Goal: Information Seeking & Learning: Understand process/instructions

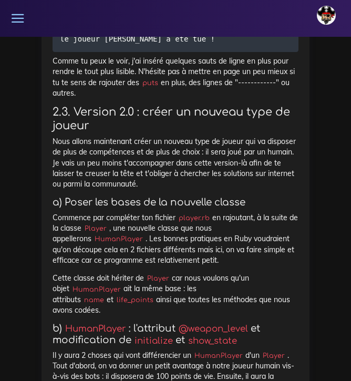
scroll to position [0, 1]
drag, startPoint x: 101, startPoint y: 174, endPoint x: 53, endPoint y: 174, distance: 48.3
click at [91, 234] on code "HumanPlayer" at bounding box center [118, 239] width 54 height 11
copy p "HumanPlayer"
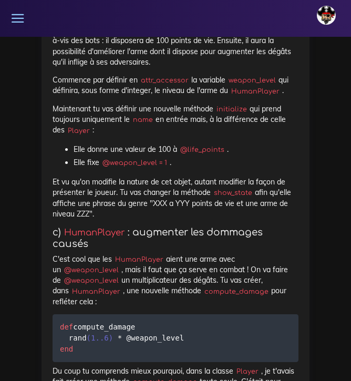
scroll to position [4664, 0]
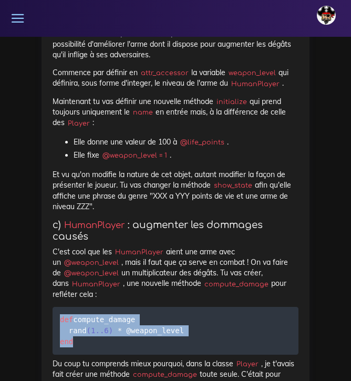
drag, startPoint x: 60, startPoint y: 237, endPoint x: 82, endPoint y: 273, distance: 41.3
click at [82, 307] on pre "def compute_damage rand ( 1 . . 6 ) * @weapon_level end" at bounding box center [176, 331] width 246 height 48
copy code "def compute_damage rand ( 1 . . 6 ) * @weapon_level end"
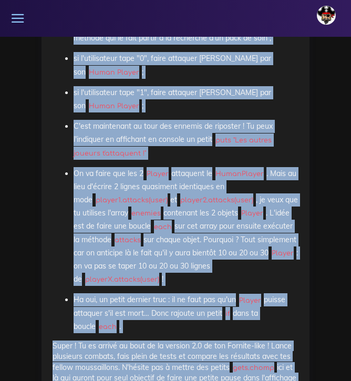
scroll to position [6796, 0]
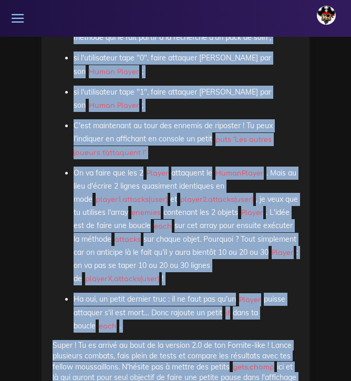
drag, startPoint x: 54, startPoint y: 111, endPoint x: 218, endPoint y: 305, distance: 253.4
copy div "Loremip : Dolo sit - am consect adip el SED Doei tem - in utlabor etdo ma ALI E…"
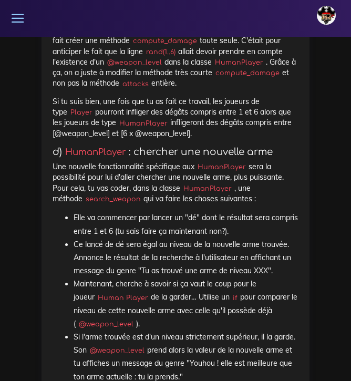
scroll to position [4998, 0]
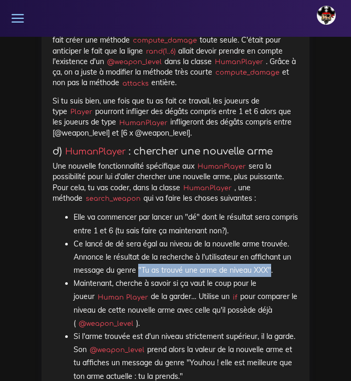
drag, startPoint x: 271, startPoint y: 187, endPoint x: 139, endPoint y: 189, distance: 131.9
click at [139, 237] on li "Ce lancé de dé sera égal au niveau de la nouvelle arme trouvée. Annonce le résu…" at bounding box center [186, 257] width 225 height 40
copy li ""Tu as trouvé une arme de niveau XXX""
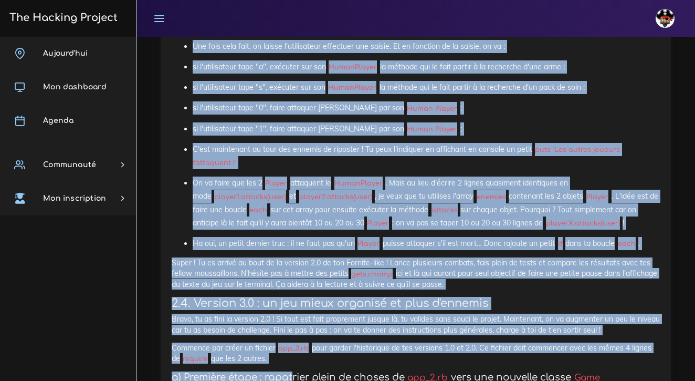
scroll to position [4799, 0]
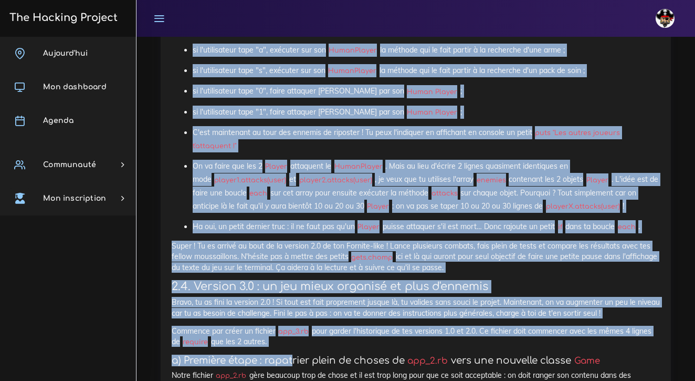
drag, startPoint x: 172, startPoint y: 159, endPoint x: 448, endPoint y: 268, distance: 296.4
copy div "l) IpsumDolors : ametcons ad elit se doeius te inc Utl etdol magnaaliquaeni ad'…"
